Goal: Information Seeking & Learning: Learn about a topic

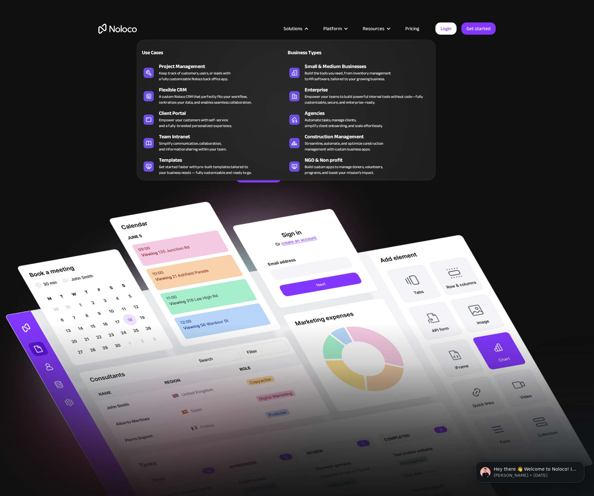
click at [298, 35] on nav "Use Cases Business Types Project Management Keep track of customers, users, or …" at bounding box center [286, 105] width 299 height 149
click at [332, 122] on div "Automate tasks, manage clients, simplify client onboarding, and scale effortles…" at bounding box center [344, 123] width 78 height 12
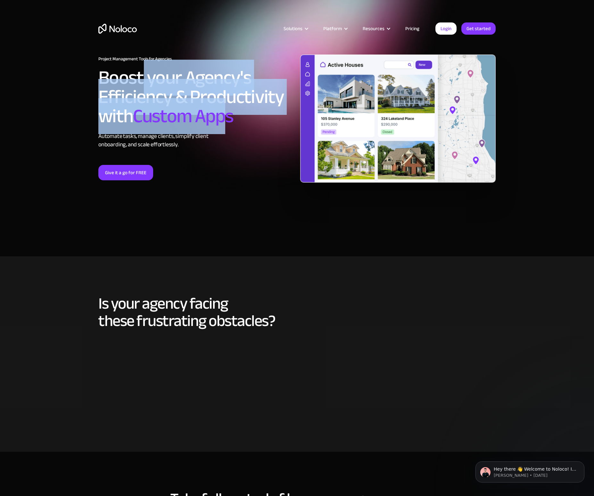
drag, startPoint x: 143, startPoint y: 77, endPoint x: 253, endPoint y: 110, distance: 115.0
click at [245, 107] on h2 "Boost your Agency's Efficiency & Productivity with Custom Apps" at bounding box center [196, 97] width 196 height 58
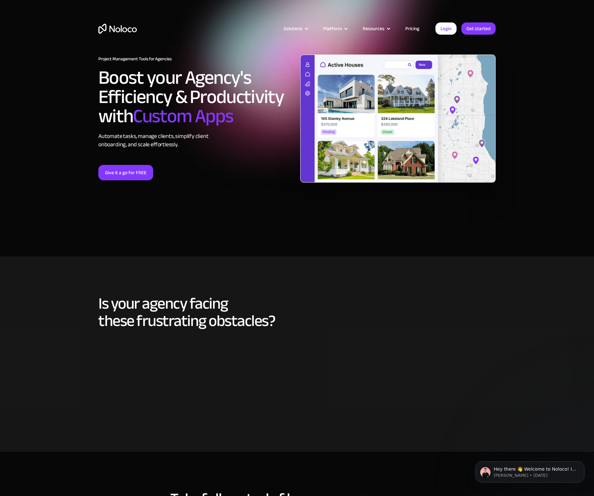
click at [254, 110] on h2 "Boost your Agency's Efficiency & Productivity with Custom Apps" at bounding box center [196, 97] width 196 height 58
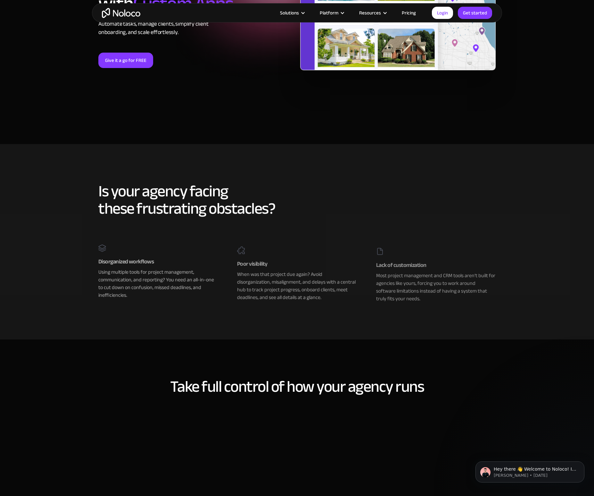
scroll to position [117, 0]
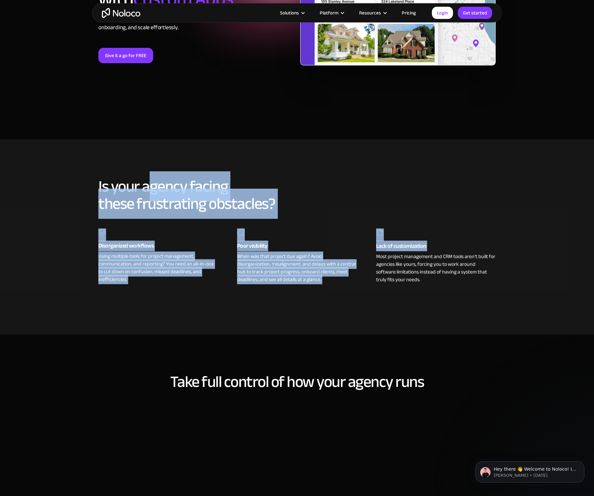
drag, startPoint x: 147, startPoint y: 183, endPoint x: 380, endPoint y: 259, distance: 244.8
click at [380, 259] on div "Is your agency facing these frustrating obstacles? Disorganized workflows Using…" at bounding box center [297, 236] width 410 height 131
click at [380, 259] on div "Most project management and CRM tools aren’t built for agencies like yours, for…" at bounding box center [436, 267] width 120 height 32
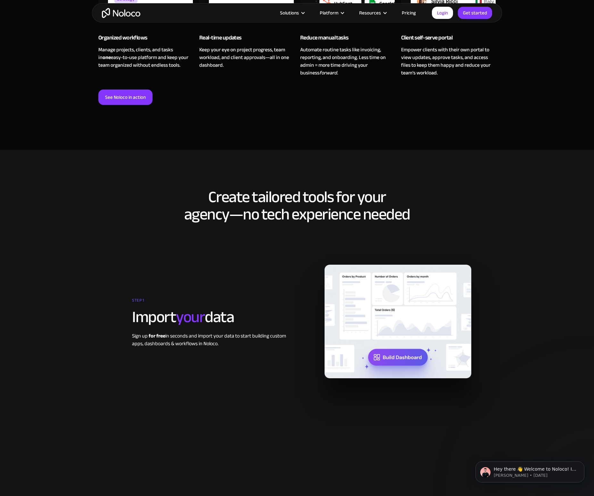
scroll to position [564, 0]
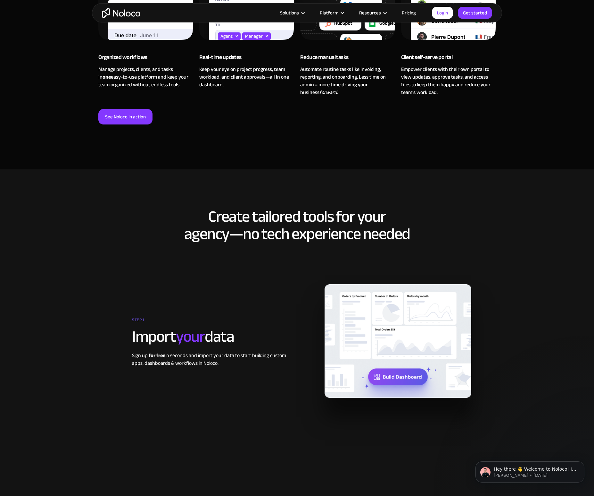
click at [122, 108] on div "Take full control of how your agency runs Organized workflows Manage projects, …" at bounding box center [297, 32] width 410 height 224
click at [125, 117] on strong "See Noloco in action" at bounding box center [125, 117] width 41 height 8
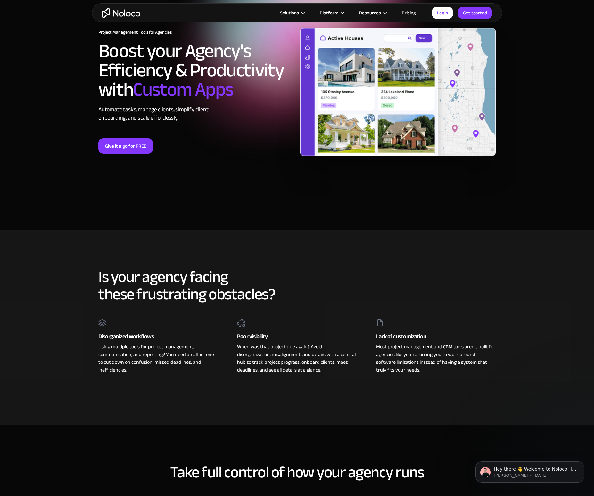
scroll to position [0, 0]
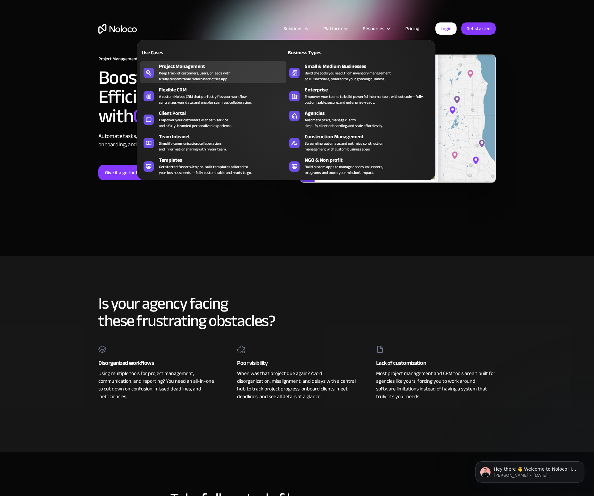
click at [167, 67] on div "Project Management" at bounding box center [224, 67] width 130 height 8
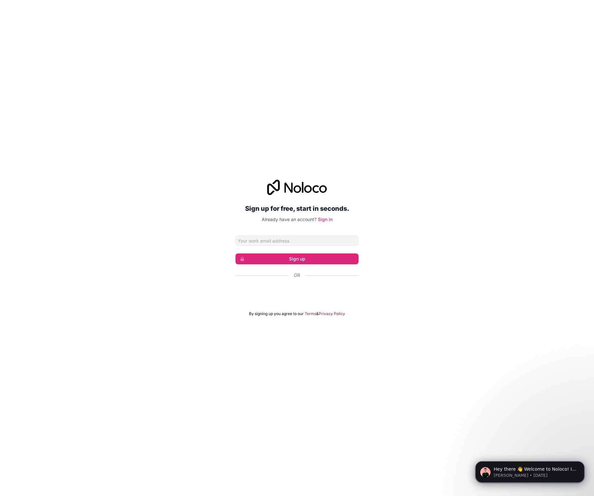
click at [247, 94] on div "Sign up for free, start in seconds. Already have an account? Sign in Sign up Or…" at bounding box center [297, 248] width 594 height 496
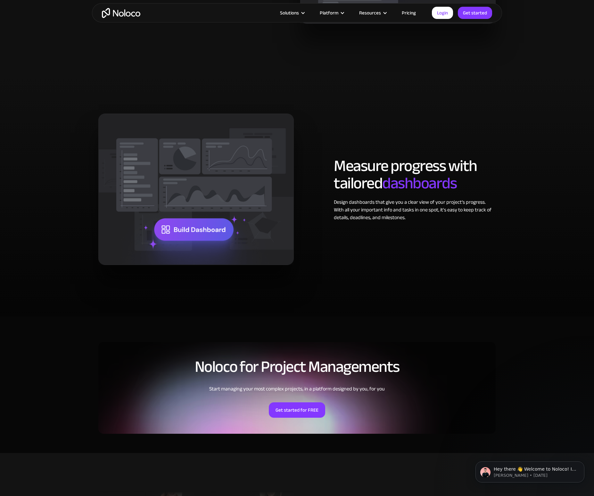
scroll to position [1158, 0]
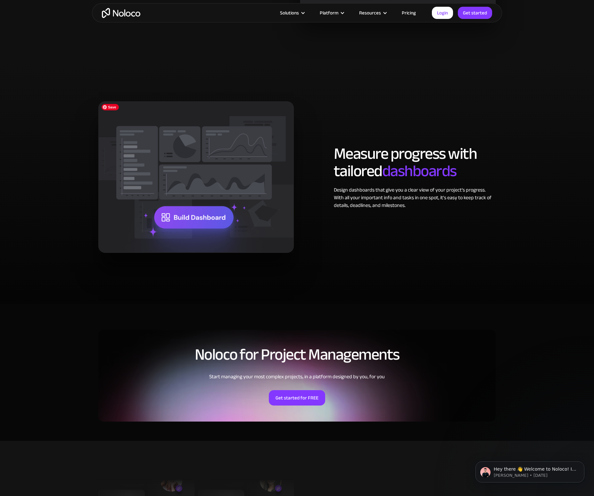
click at [201, 218] on img at bounding box center [196, 176] width 196 height 151
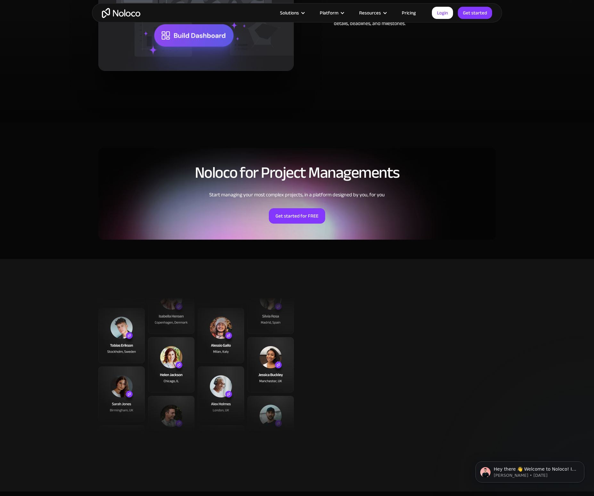
scroll to position [1351, 0]
